Goal: Ask a question

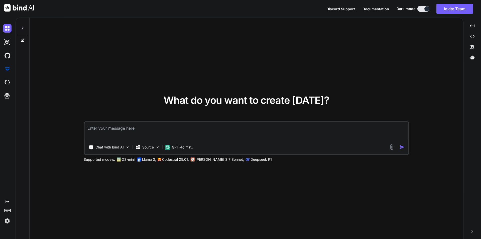
type textarea "x"
click at [141, 130] on textarea at bounding box center [246, 131] width 324 height 19
type textarea "c"
type textarea "x"
type textarea "co"
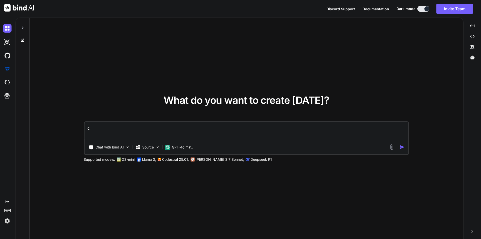
type textarea "x"
type textarea "cou"
type textarea "x"
type textarea "coun"
type textarea "x"
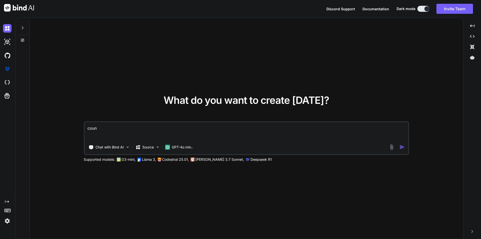
type textarea "count"
type textarea "x"
type textarea "count"
type textarea "x"
type textarea "count q"
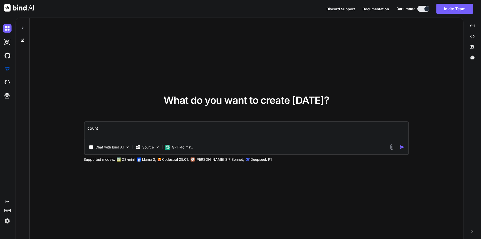
type textarea "x"
type textarea "count qu"
type textarea "x"
type textarea "count que"
type textarea "x"
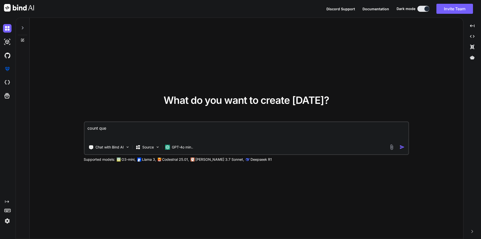
type textarea "count quer"
type textarea "x"
type textarea "count query"
type textarea "x"
type textarea "count query"
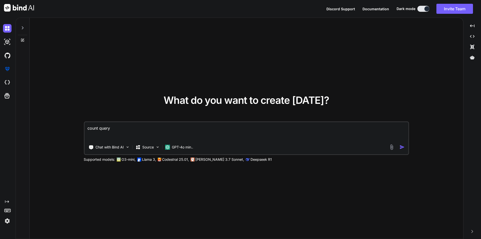
type textarea "x"
type textarea "count query i"
type textarea "x"
type textarea "count query in"
type textarea "x"
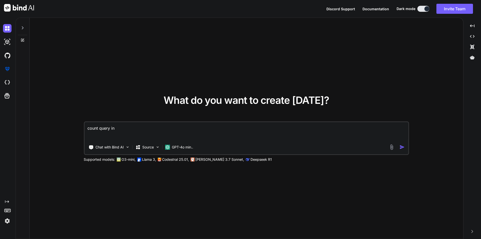
type textarea "count query in"
type textarea "x"
type textarea "count query in l"
type textarea "x"
type textarea "count query in la"
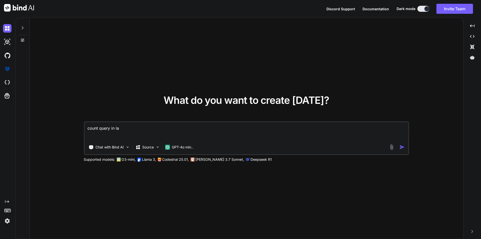
type textarea "x"
type textarea "count query in lar"
type textarea "x"
type textarea "count query in larv"
type textarea "x"
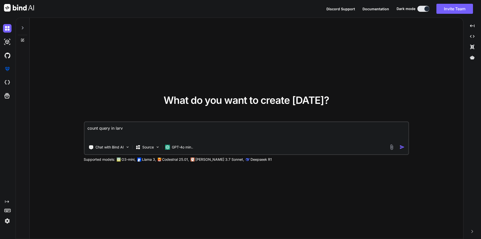
type textarea "count query in larve"
type textarea "x"
type textarea "count query in larvel"
type textarea "x"
type textarea "count query in larve"
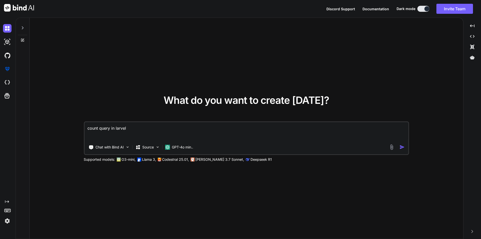
type textarea "x"
type textarea "count query in larv"
type textarea "x"
type textarea "count query in lar"
type textarea "x"
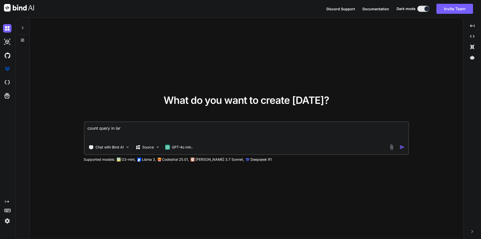
type textarea "count query in [GEOGRAPHIC_DATA]"
type textarea "x"
type textarea "count query in larav"
type textarea "x"
type textarea "count query in [GEOGRAPHIC_DATA]"
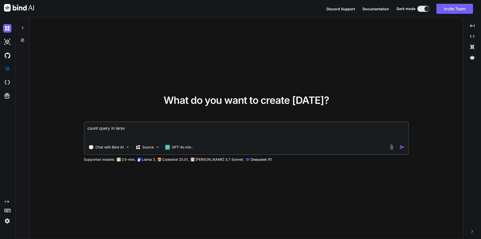
type textarea "x"
type textarea "count query in [GEOGRAPHIC_DATA]"
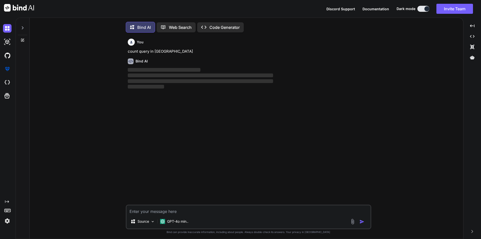
scroll to position [3, 0]
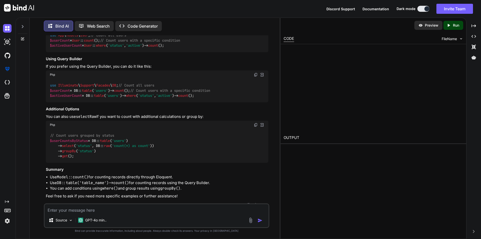
type textarea "x"
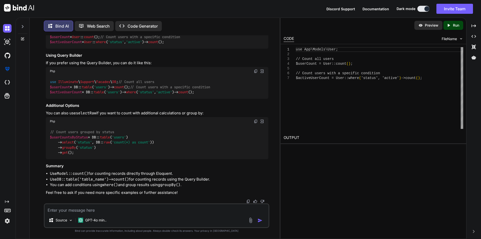
scroll to position [119, 0]
